Goal: Task Accomplishment & Management: Complete application form

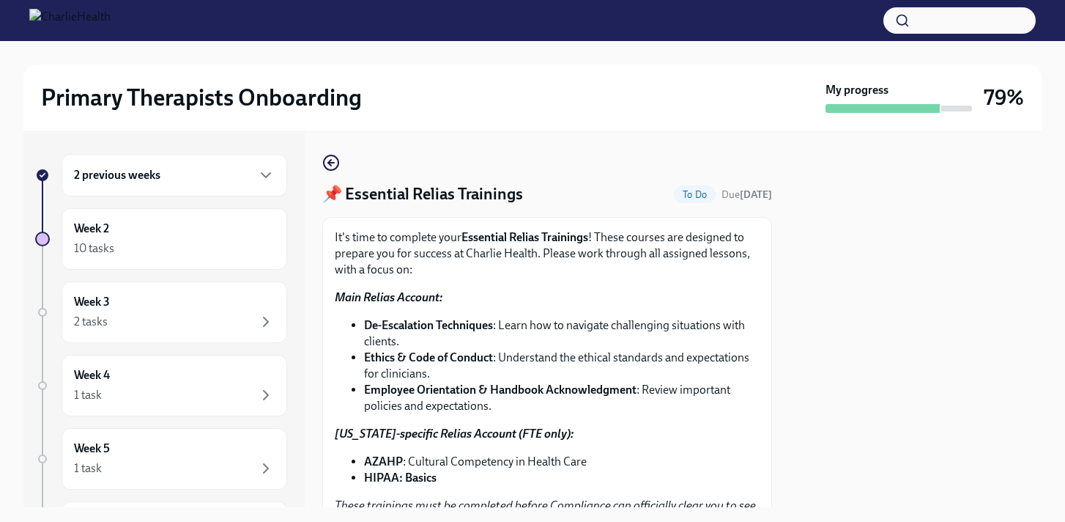
scroll to position [375, 0]
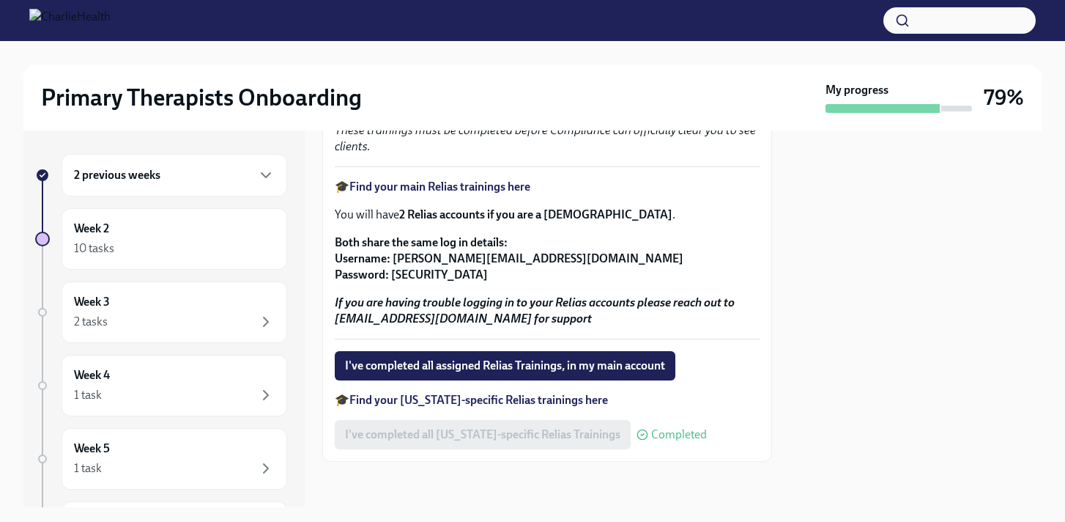
click at [456, 403] on strong "Find your [US_STATE]-specific Relias trainings here" at bounding box center [479, 400] width 259 height 14
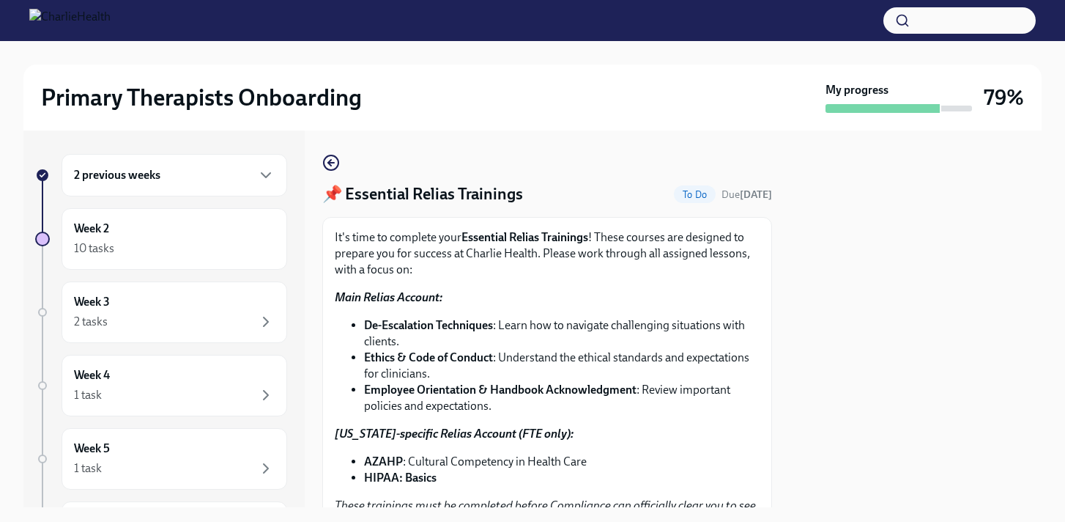
scroll to position [377, 0]
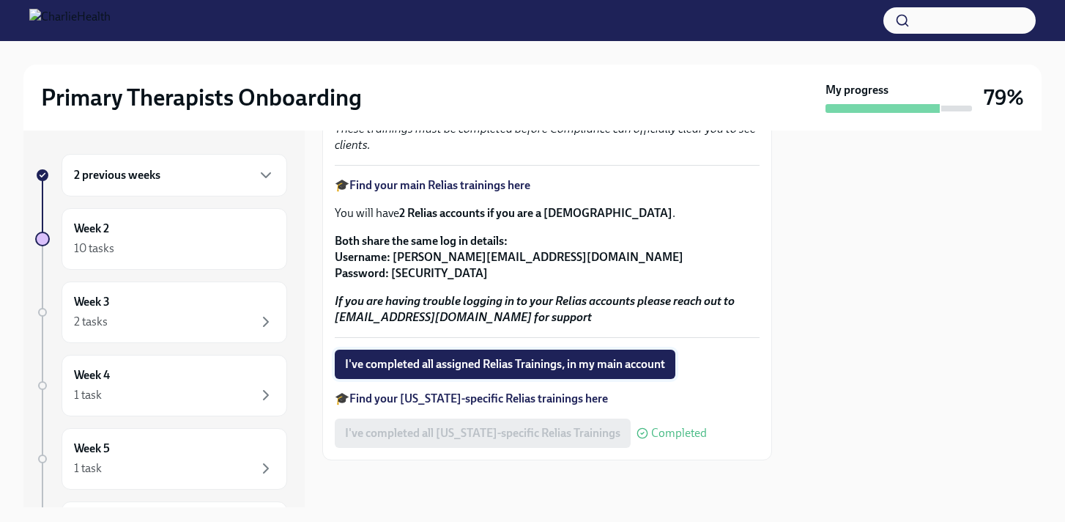
click at [663, 362] on span "I've completed all assigned Relias Trainings, in my main account" at bounding box center [505, 364] width 320 height 15
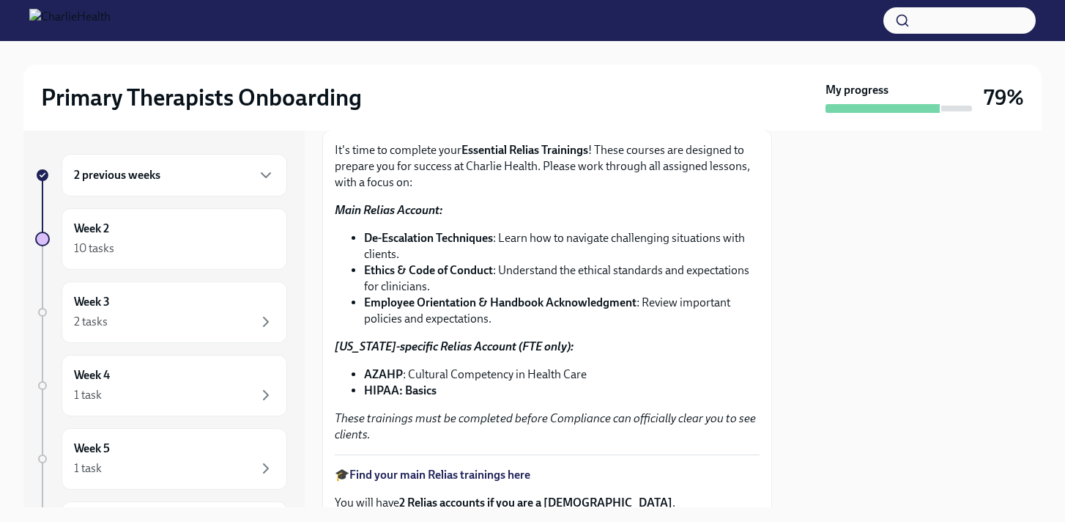
scroll to position [0, 0]
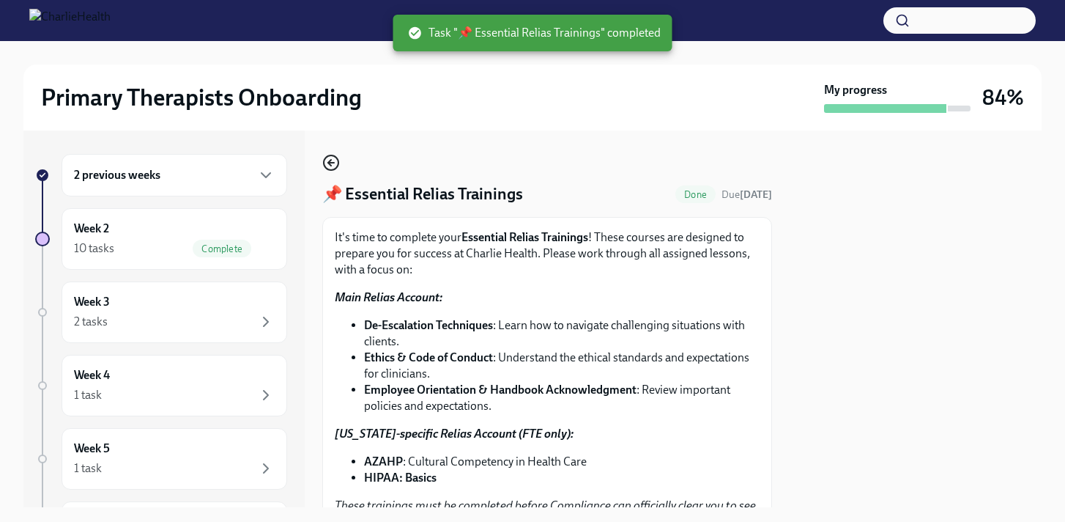
click at [333, 159] on icon "button" at bounding box center [331, 163] width 18 height 18
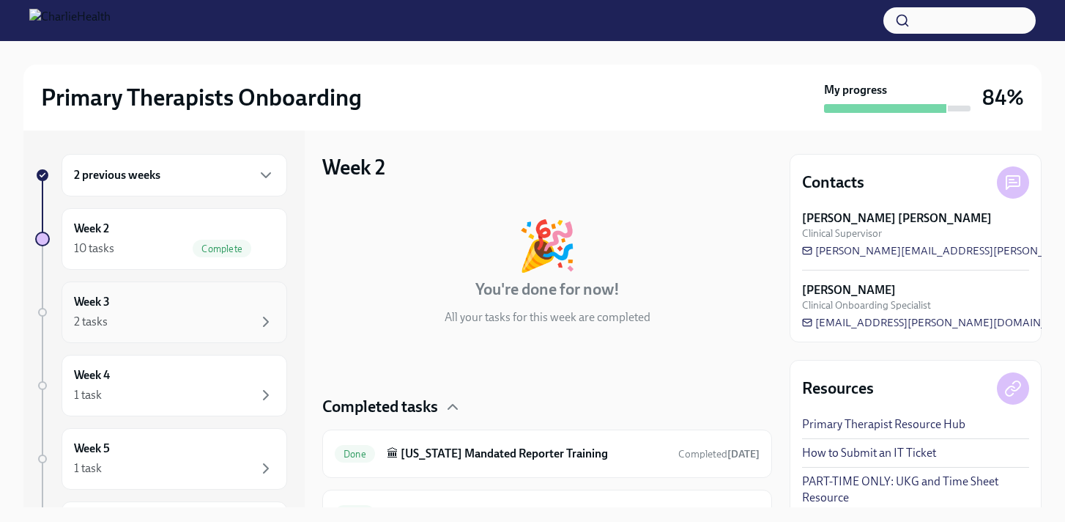
click at [134, 331] on div "Week 3 2 tasks" at bounding box center [175, 312] width 226 height 62
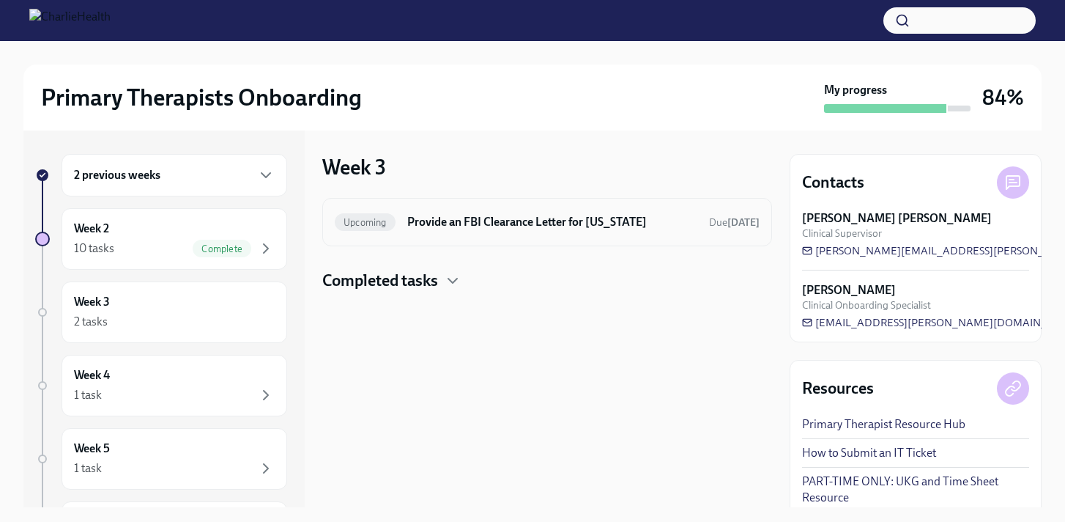
click at [510, 230] on div "Upcoming Provide an FBI Clearance Letter for [US_STATE] Due [DATE]" at bounding box center [547, 221] width 425 height 23
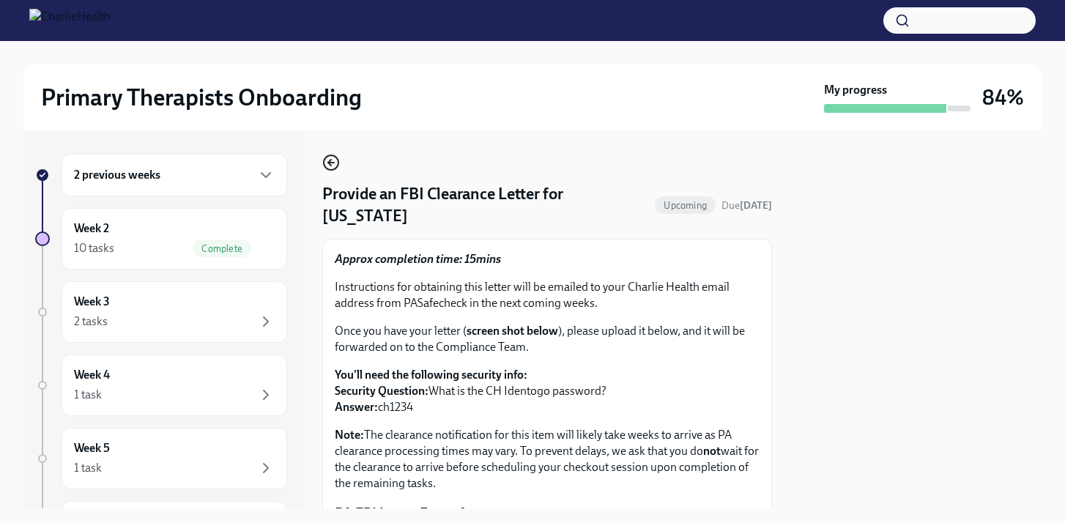
click at [330, 163] on icon "button" at bounding box center [331, 163] width 6 height 0
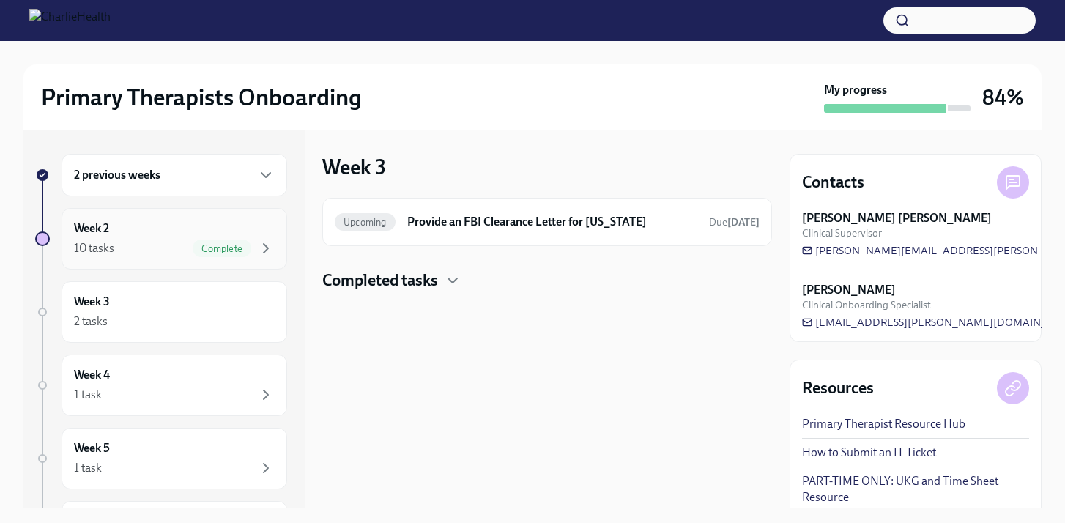
click at [136, 242] on div "10 tasks Complete" at bounding box center [174, 249] width 201 height 18
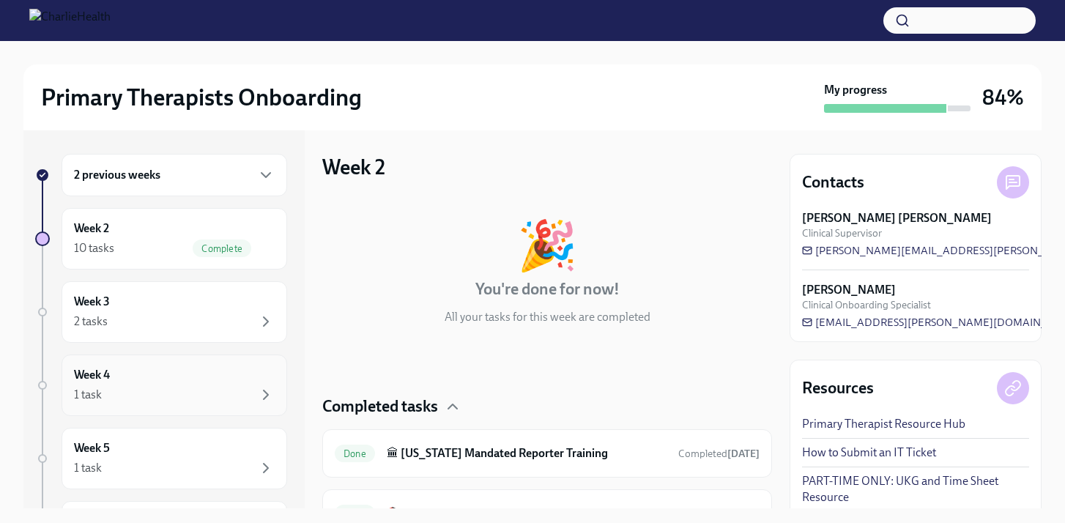
click at [143, 383] on div "Week 4 1 task" at bounding box center [174, 385] width 201 height 37
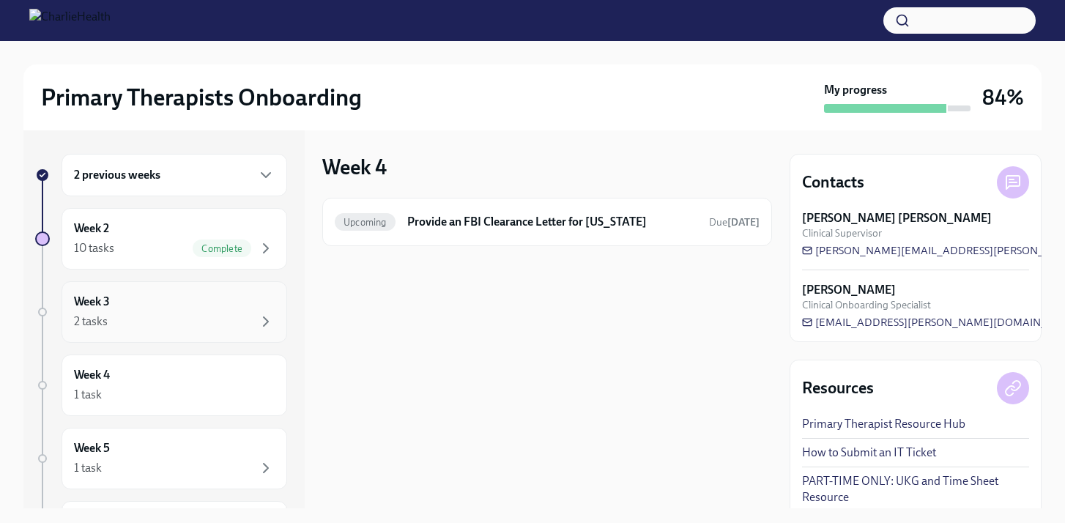
click at [144, 319] on div "2 tasks" at bounding box center [174, 322] width 201 height 18
click at [134, 385] on div "Week 4 1 task" at bounding box center [174, 385] width 201 height 37
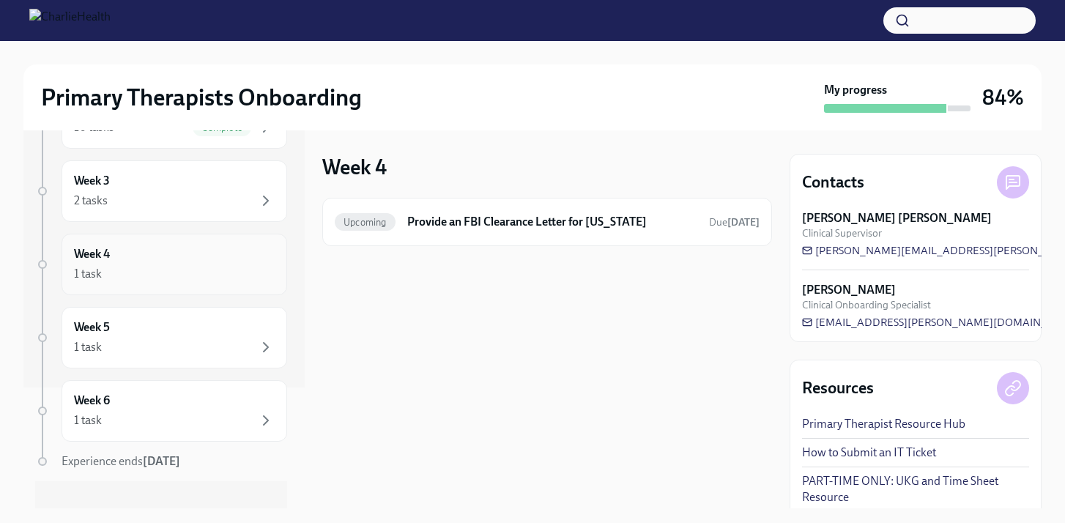
scroll to position [141, 0]
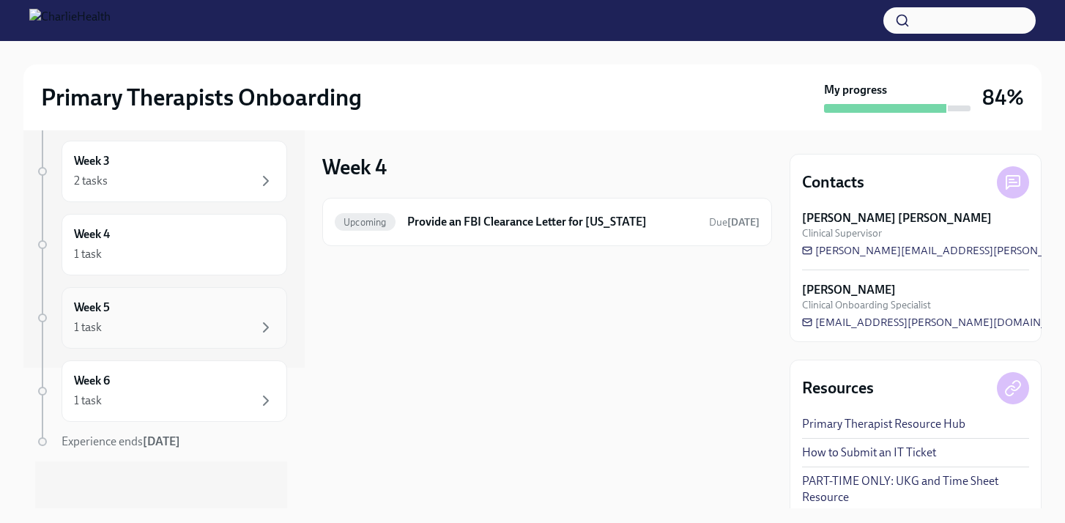
click at [130, 328] on div "1 task" at bounding box center [174, 328] width 201 height 18
click at [137, 388] on div "Week 6 1 task" at bounding box center [174, 391] width 201 height 37
